Goal: Book appointment/travel/reservation

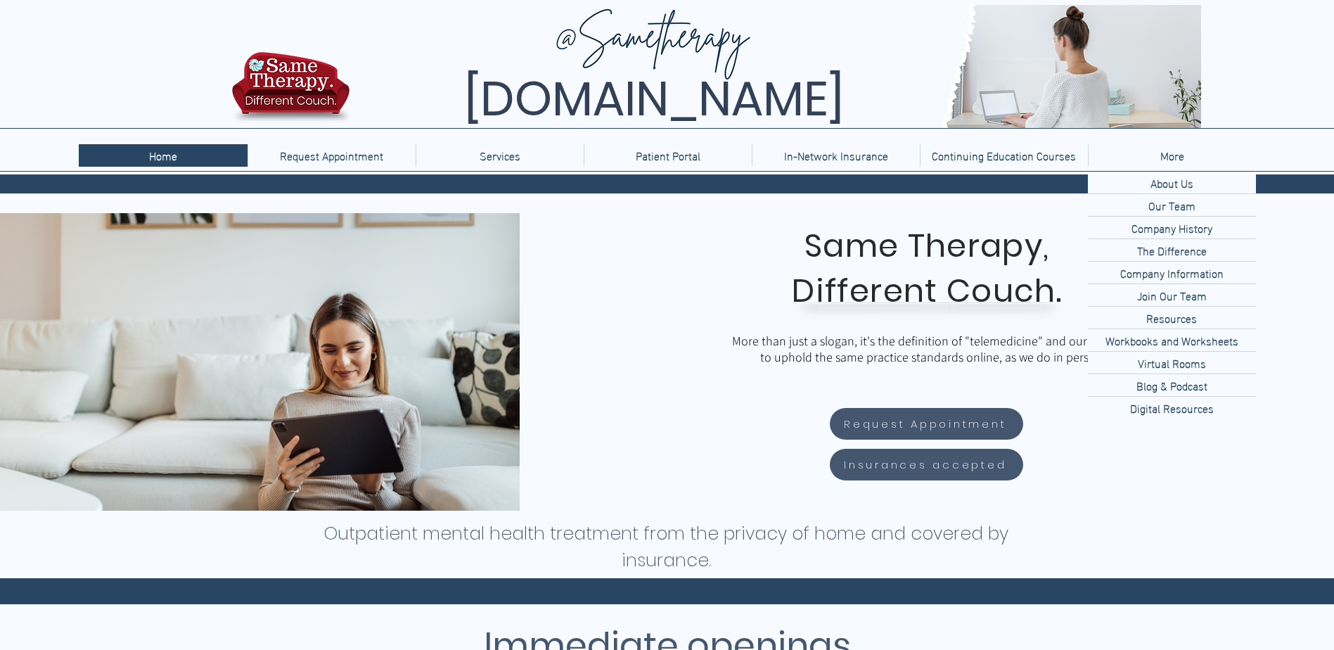
click at [1168, 164] on p "More" at bounding box center [1173, 155] width 38 height 23
click at [1191, 204] on p "Our Team" at bounding box center [1172, 205] width 58 height 22
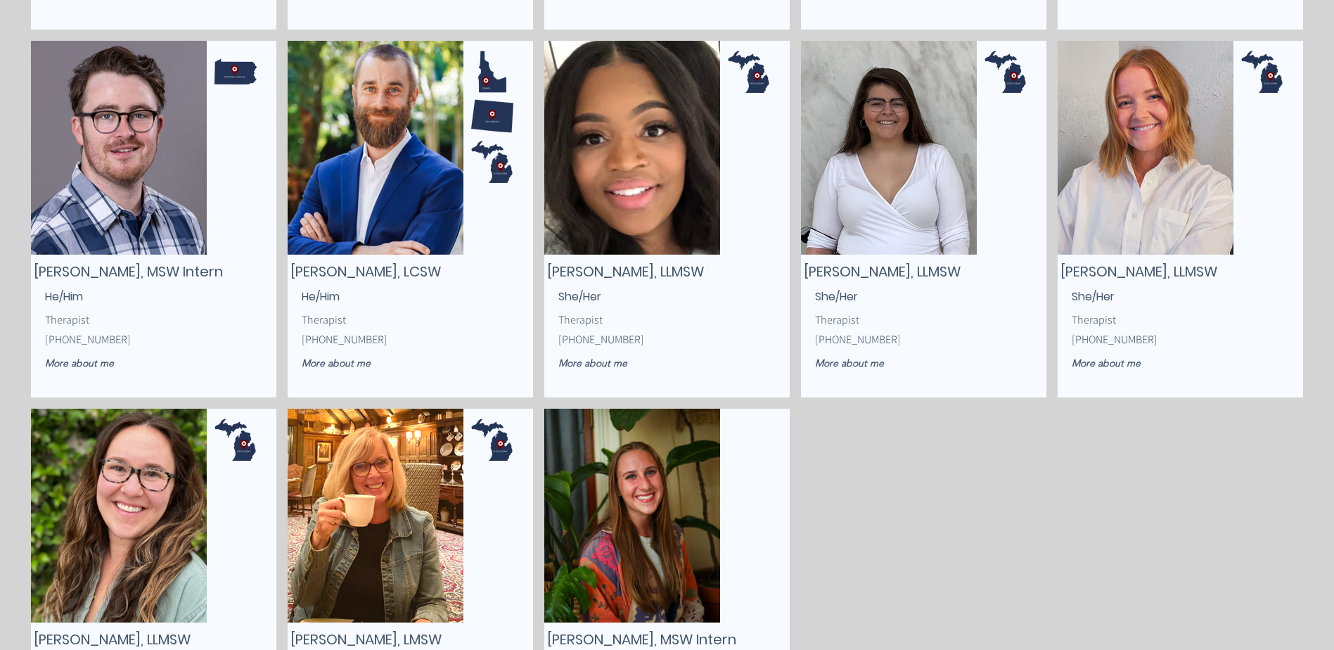
scroll to position [1901, 0]
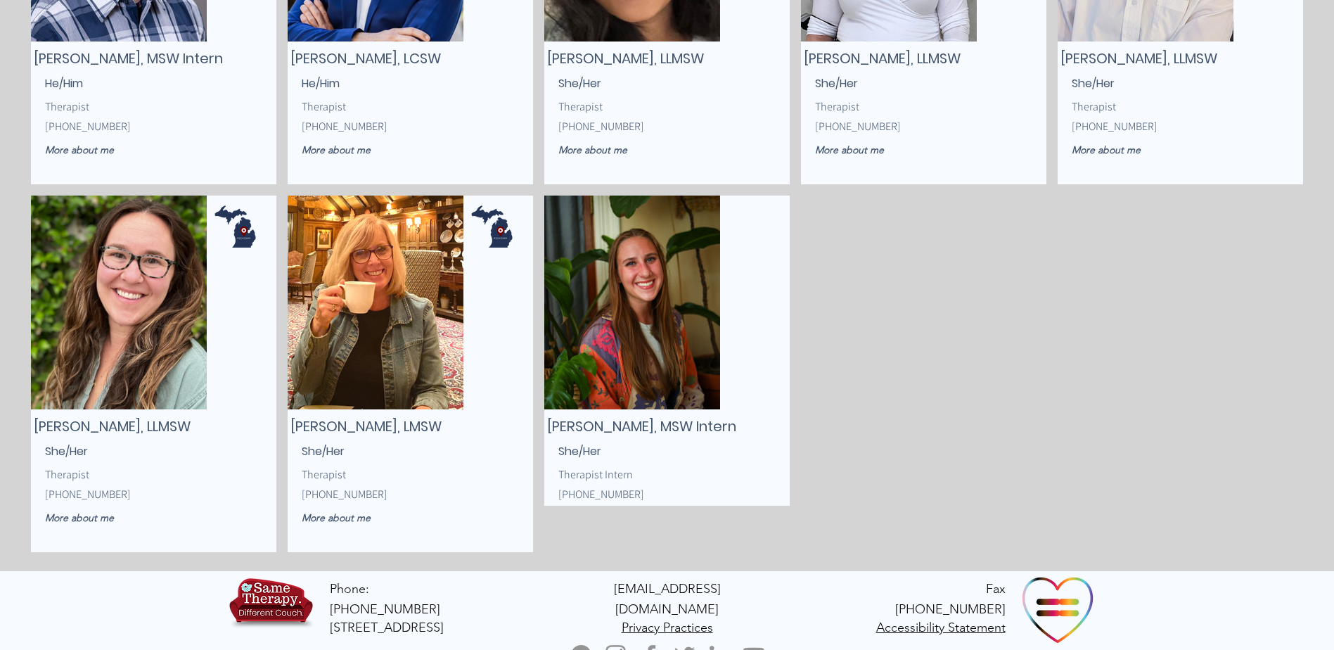
click at [729, 476] on p "Therapist Intern" at bounding box center [651, 475] width 184 height 18
click at [687, 497] on p "[PHONE_NUMBER]" at bounding box center [651, 494] width 184 height 18
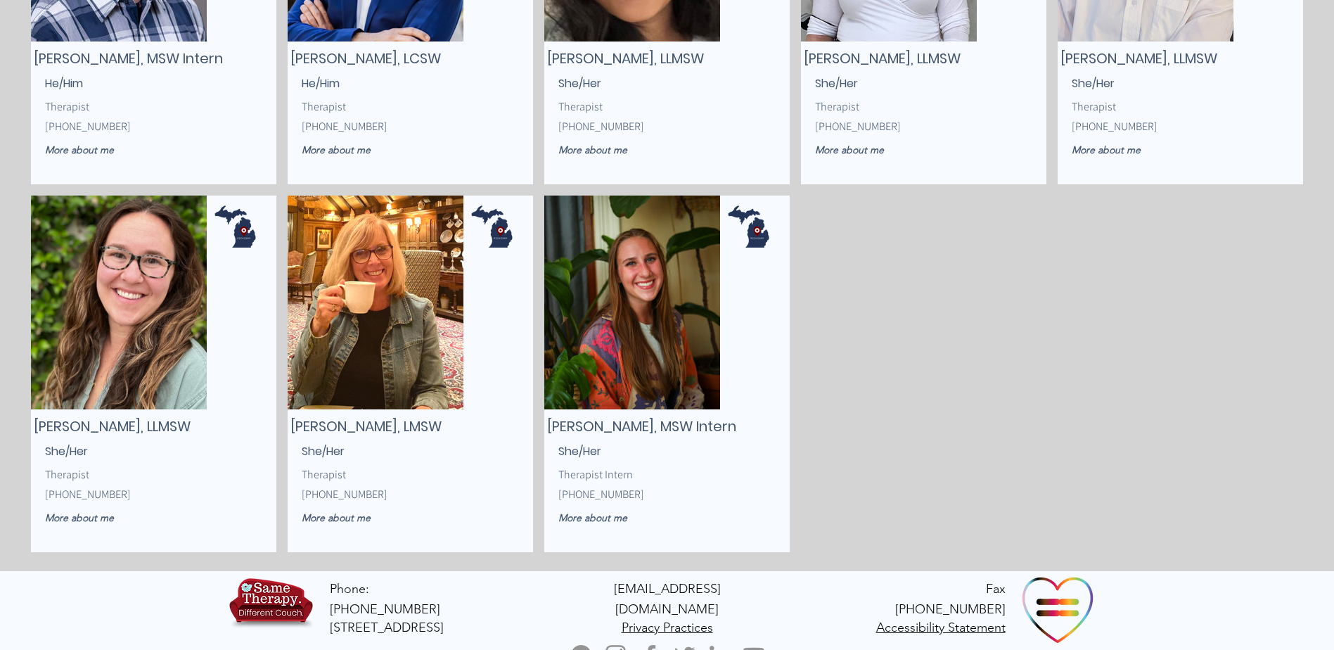
click at [646, 350] on img "main content" at bounding box center [632, 303] width 176 height 214
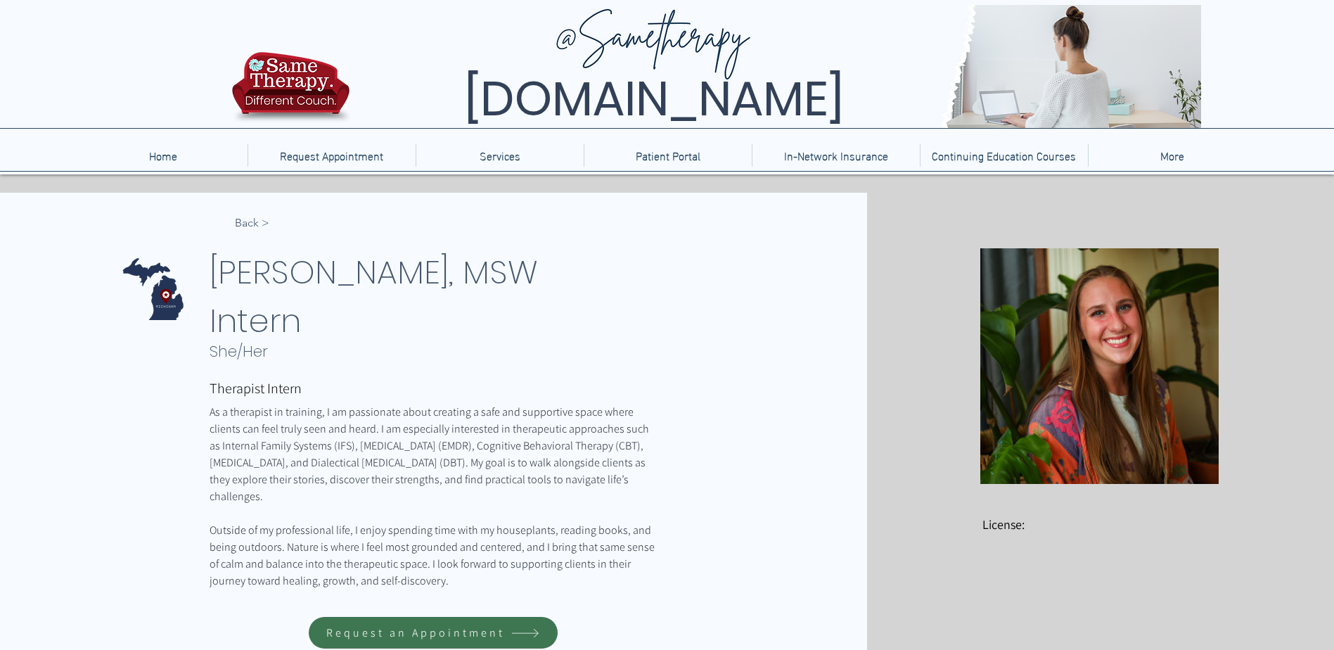
click at [444, 625] on span "Request an Appointment" at bounding box center [415, 632] width 179 height 15
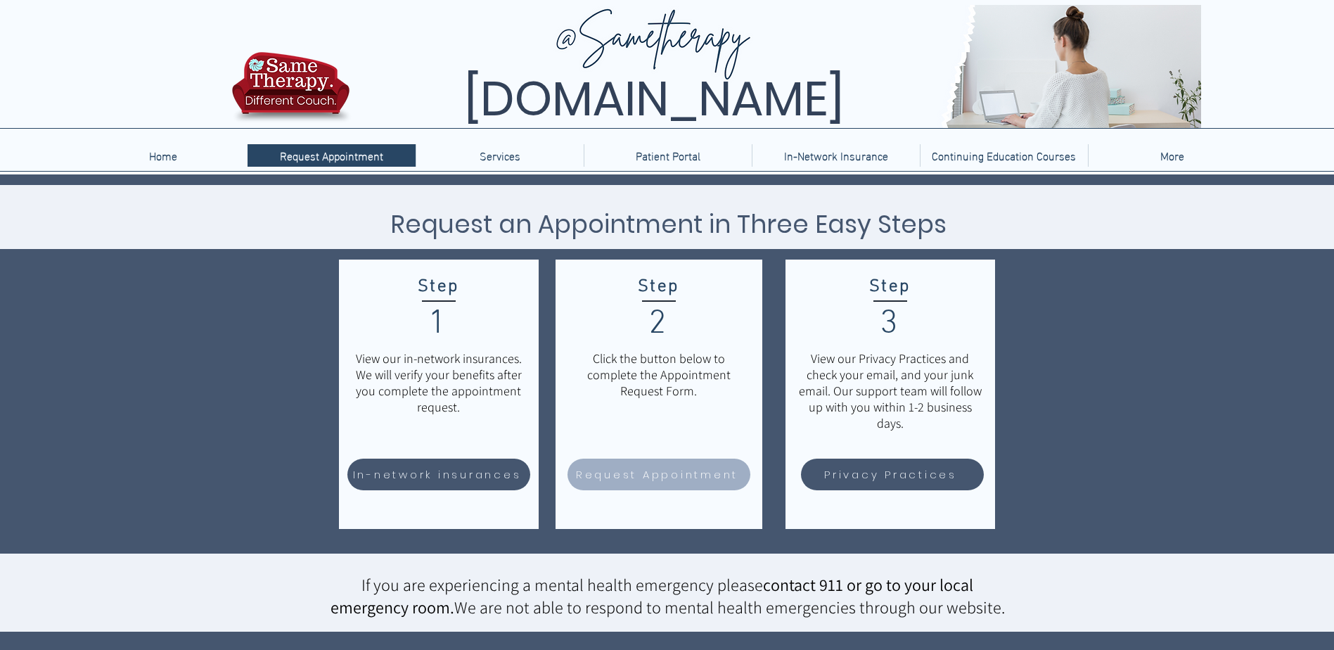
click at [637, 477] on span "Request Appointment" at bounding box center [657, 474] width 162 height 16
